Goal: Information Seeking & Learning: Learn about a topic

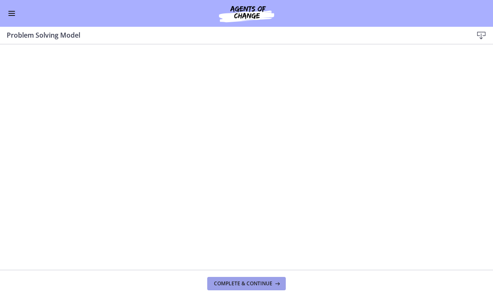
click at [248, 279] on button "Complete & continue" at bounding box center [246, 283] width 79 height 13
click at [269, 277] on button "Complete & continue" at bounding box center [246, 283] width 79 height 13
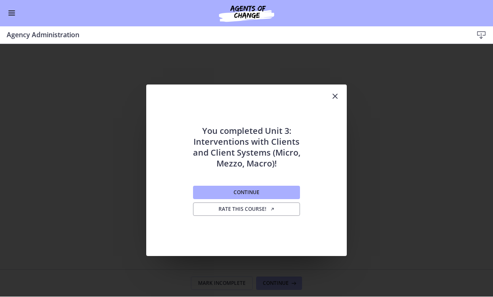
click at [340, 98] on icon "Close" at bounding box center [335, 97] width 10 height 10
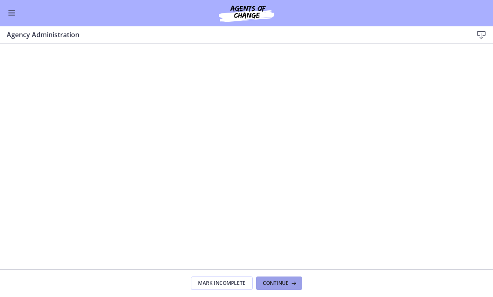
click at [280, 282] on span "Continue" at bounding box center [276, 283] width 26 height 7
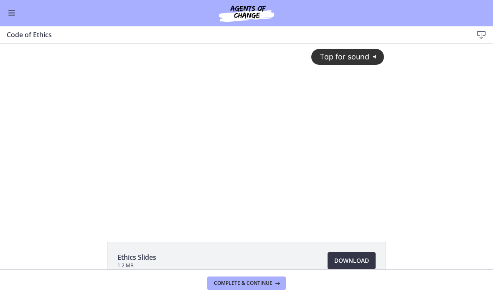
click at [352, 261] on span "Download Opens in a new window" at bounding box center [351, 261] width 35 height 10
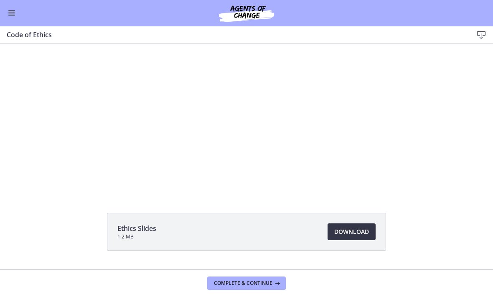
scroll to position [31, 0]
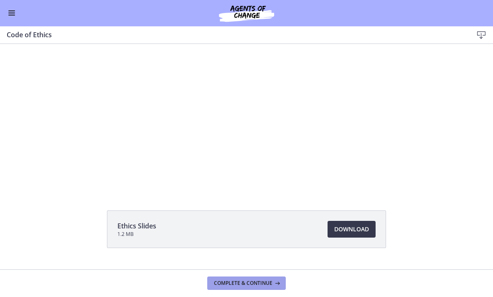
click at [233, 282] on span "Complete & continue" at bounding box center [243, 283] width 59 height 7
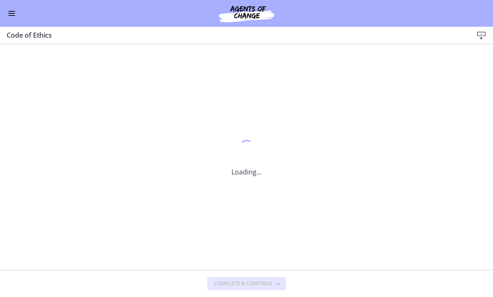
scroll to position [0, 0]
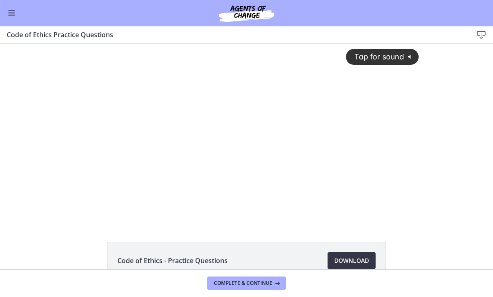
click at [336, 257] on span "Download Opens in a new window" at bounding box center [351, 261] width 35 height 10
click at [272, 280] on icon at bounding box center [276, 283] width 8 height 7
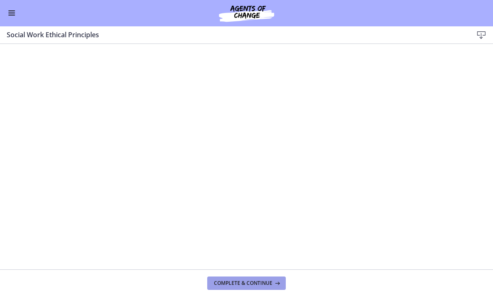
click at [273, 283] on icon at bounding box center [276, 283] width 8 height 7
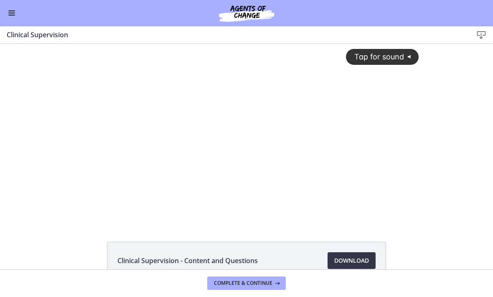
click at [361, 259] on span "Download Opens in a new window" at bounding box center [351, 261] width 35 height 10
click at [257, 283] on span "Complete & continue" at bounding box center [243, 283] width 59 height 7
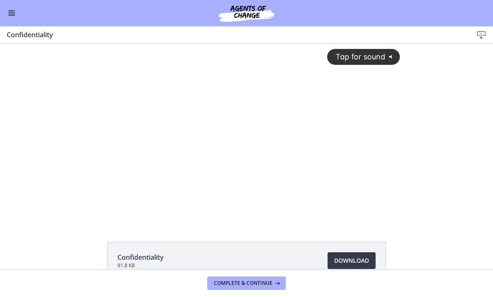
scroll to position [1, 0]
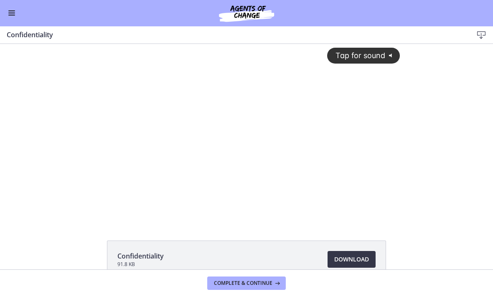
click at [338, 264] on span "Download Opens in a new window" at bounding box center [351, 259] width 35 height 10
click at [247, 280] on span "Complete & continue" at bounding box center [243, 283] width 59 height 7
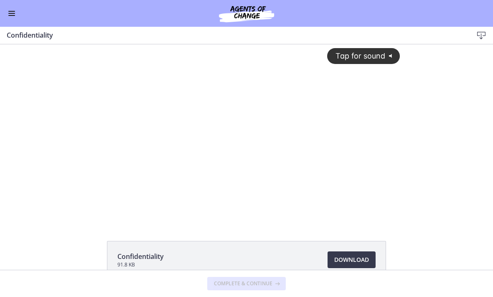
scroll to position [0, 0]
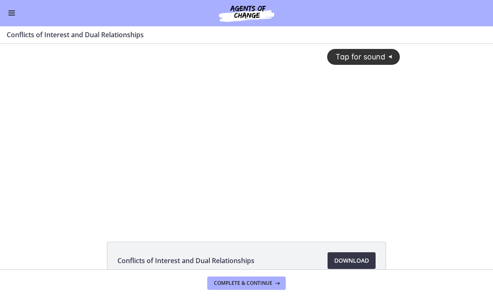
click at [336, 265] on span "Download Opens in a new window" at bounding box center [351, 261] width 35 height 10
